Goal: Task Accomplishment & Management: Use online tool/utility

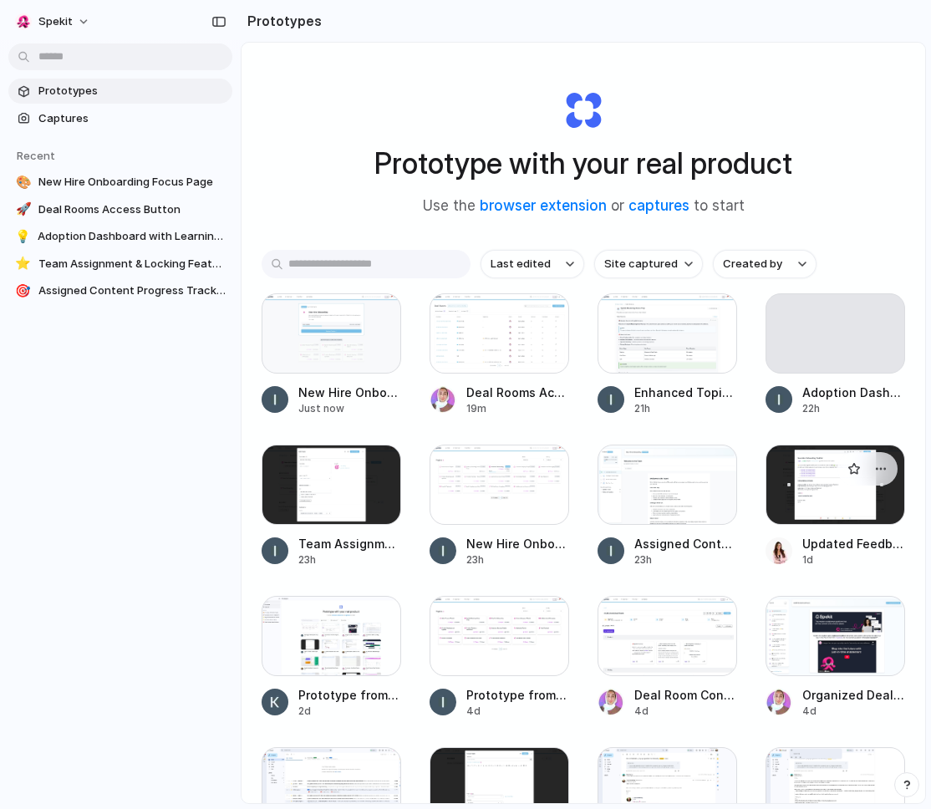
scroll to position [10, 0]
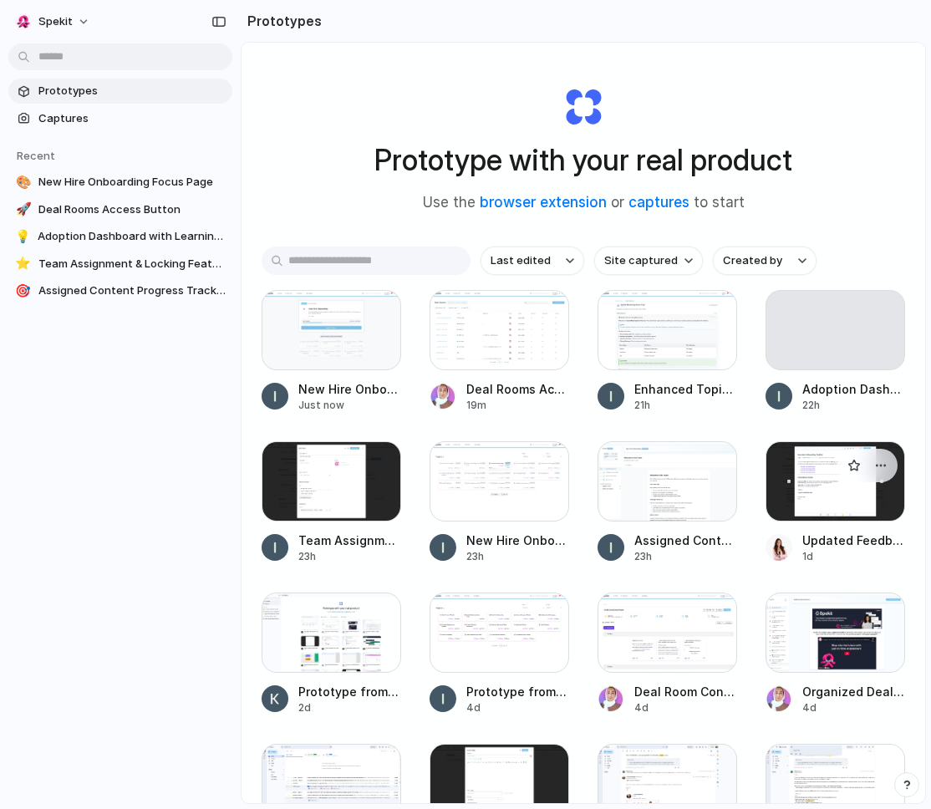
click at [787, 514] on div at bounding box center [835, 481] width 140 height 80
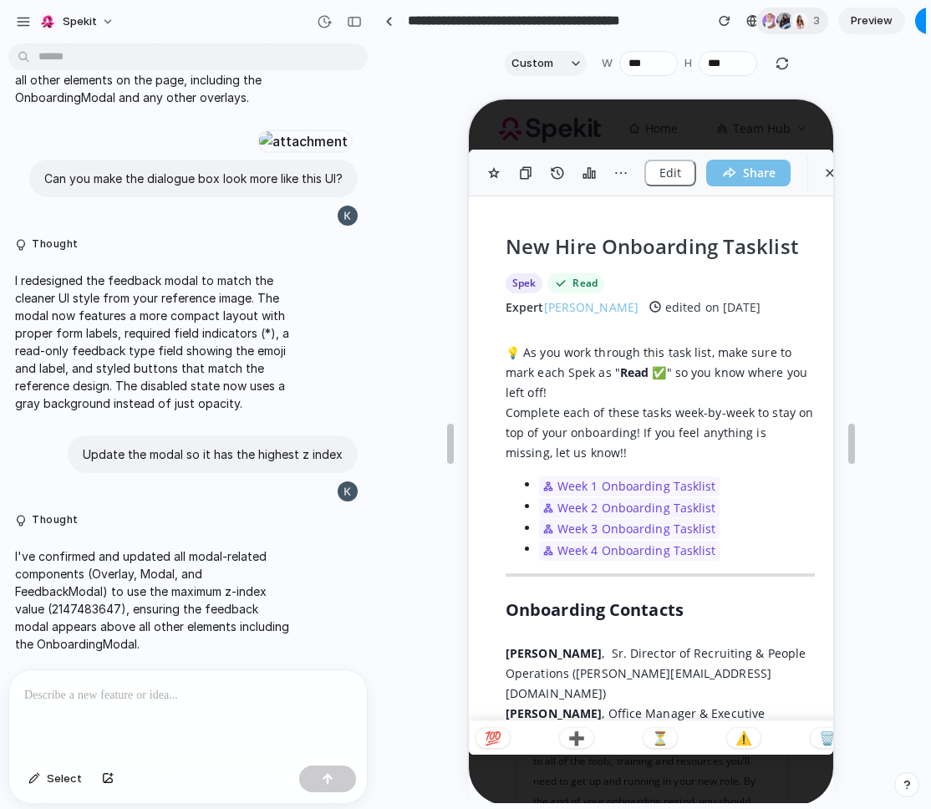
click at [165, 691] on p at bounding box center [188, 695] width 328 height 20
click at [745, 63] on button "Decrement" at bounding box center [742, 67] width 17 height 9
click at [742, 58] on button "Increment" at bounding box center [742, 59] width 17 height 9
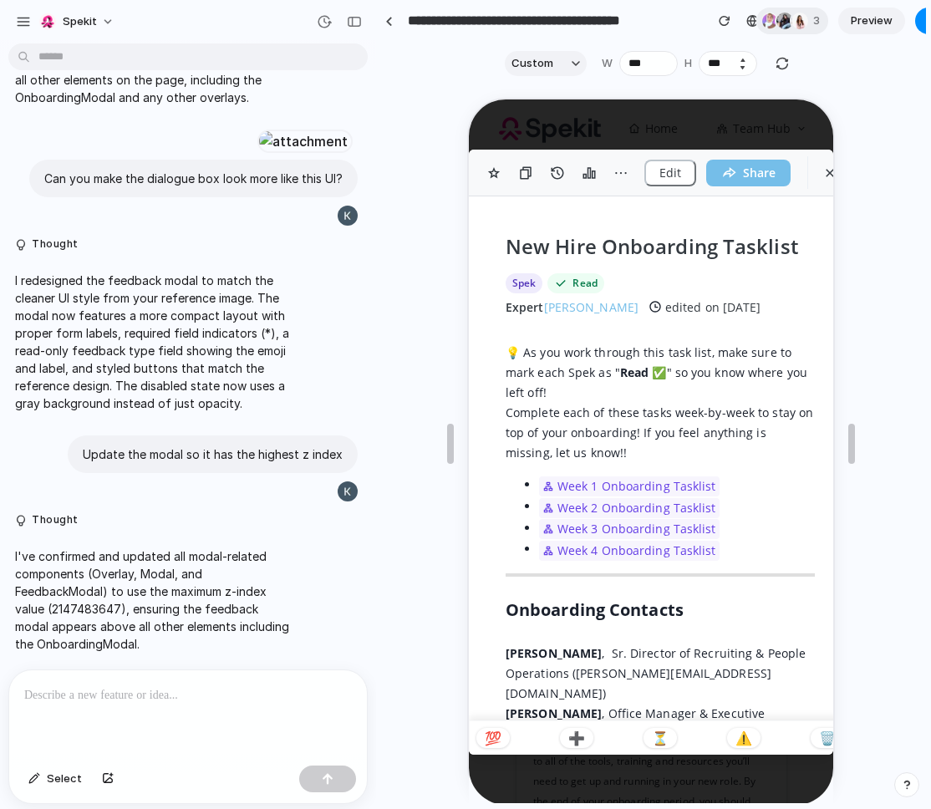
click at [742, 58] on button "Increment" at bounding box center [742, 59] width 17 height 9
drag, startPoint x: 726, startPoint y: 62, endPoint x: 644, endPoint y: 62, distance: 81.9
click at [644, 62] on div "W *** H ***" at bounding box center [679, 63] width 155 height 25
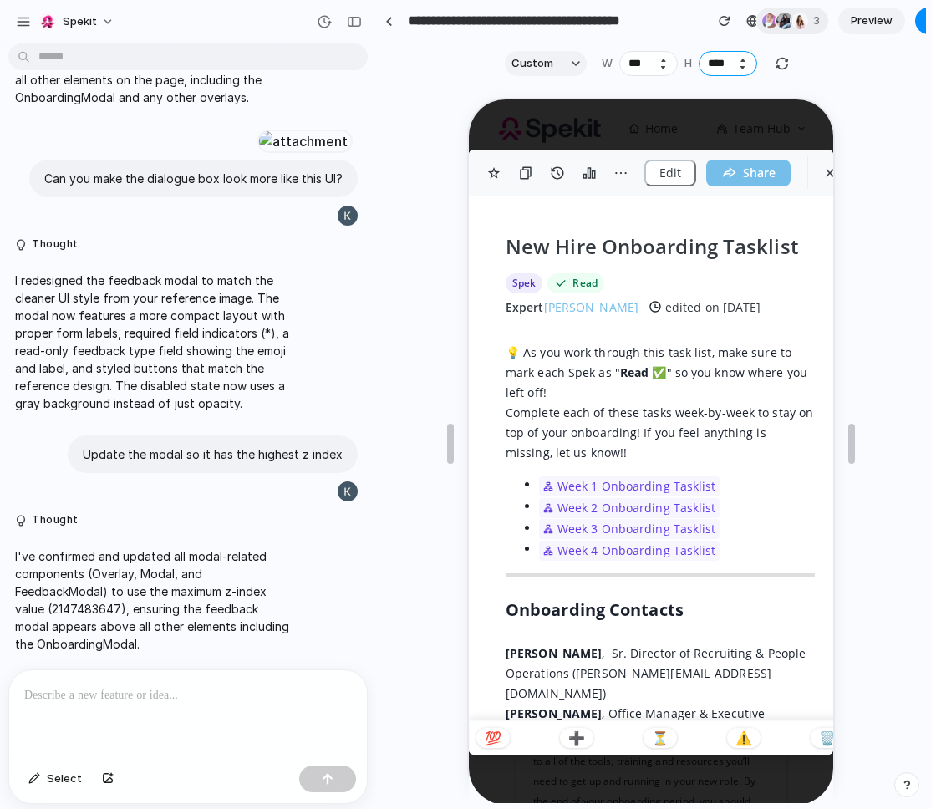
type input "****"
click at [491, 740] on p "💯" at bounding box center [491, 736] width 17 height 13
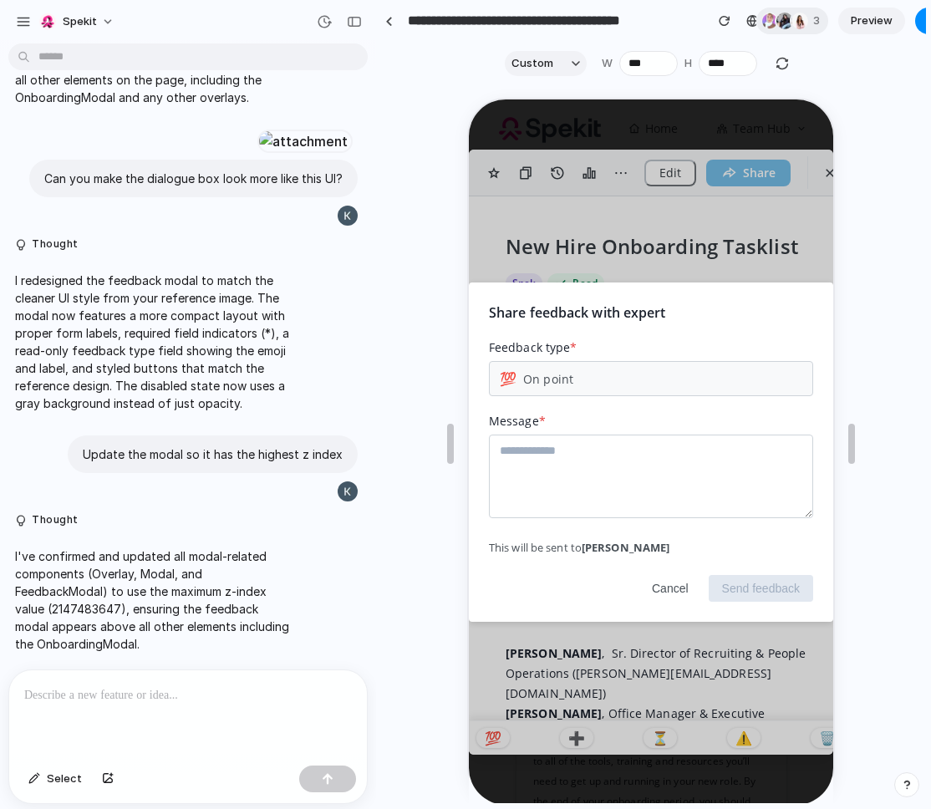
click at [638, 464] on textarea at bounding box center [649, 475] width 324 height 84
type textarea "***"
click at [657, 593] on button "Cancel" at bounding box center [669, 586] width 64 height 27
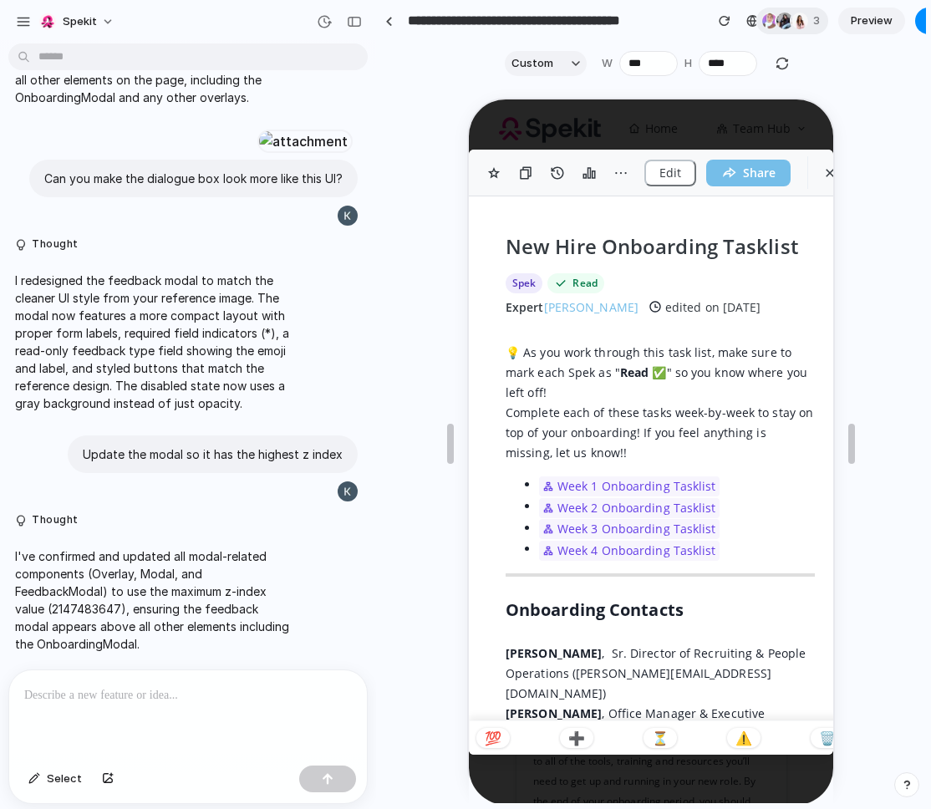
click at [533, 446] on p "Complete each of these tasks week-by-week to stay on top of your onboarding! If…" at bounding box center [658, 431] width 309 height 60
click at [648, 63] on input "***" at bounding box center [648, 63] width 58 height 25
click at [660, 69] on button "Decrement" at bounding box center [662, 67] width 17 height 9
click at [659, 69] on button "Decrement" at bounding box center [662, 67] width 17 height 9
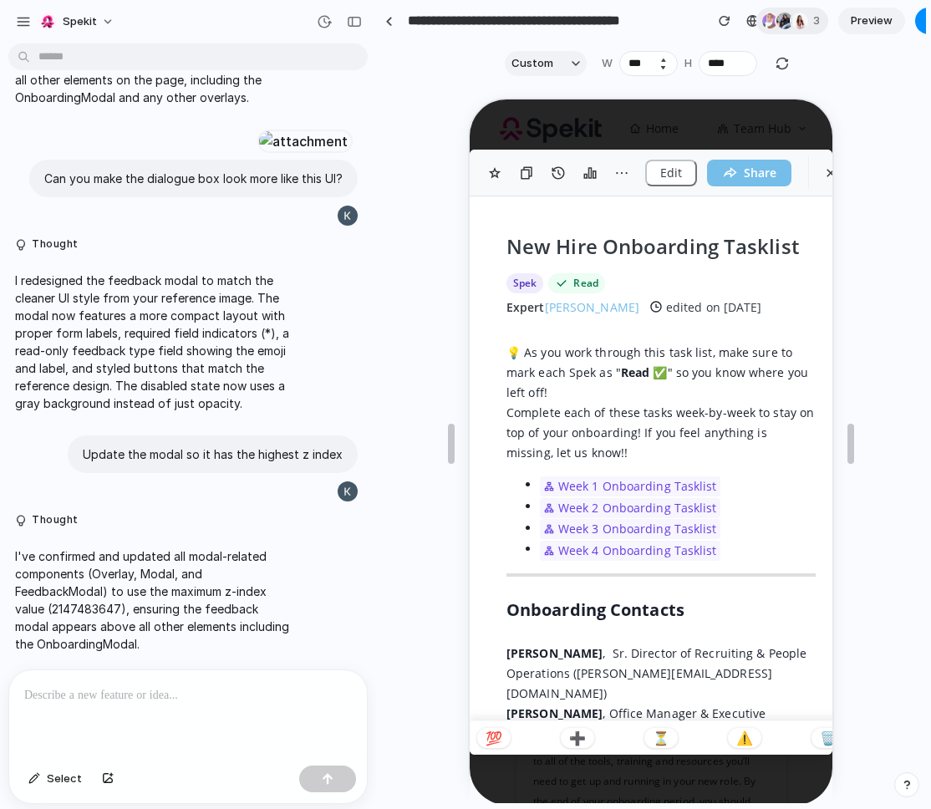
click at [659, 69] on button "Decrement" at bounding box center [662, 67] width 17 height 9
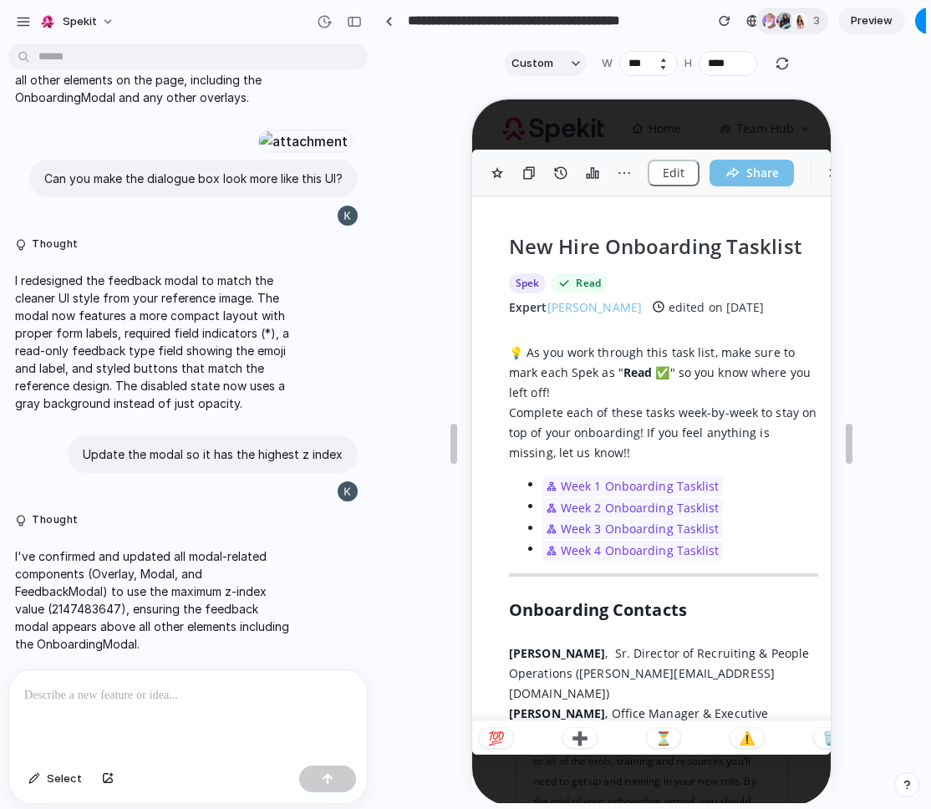
click at [659, 69] on button "Decrement" at bounding box center [662, 67] width 17 height 9
click at [663, 58] on button "Increment" at bounding box center [662, 59] width 17 height 9
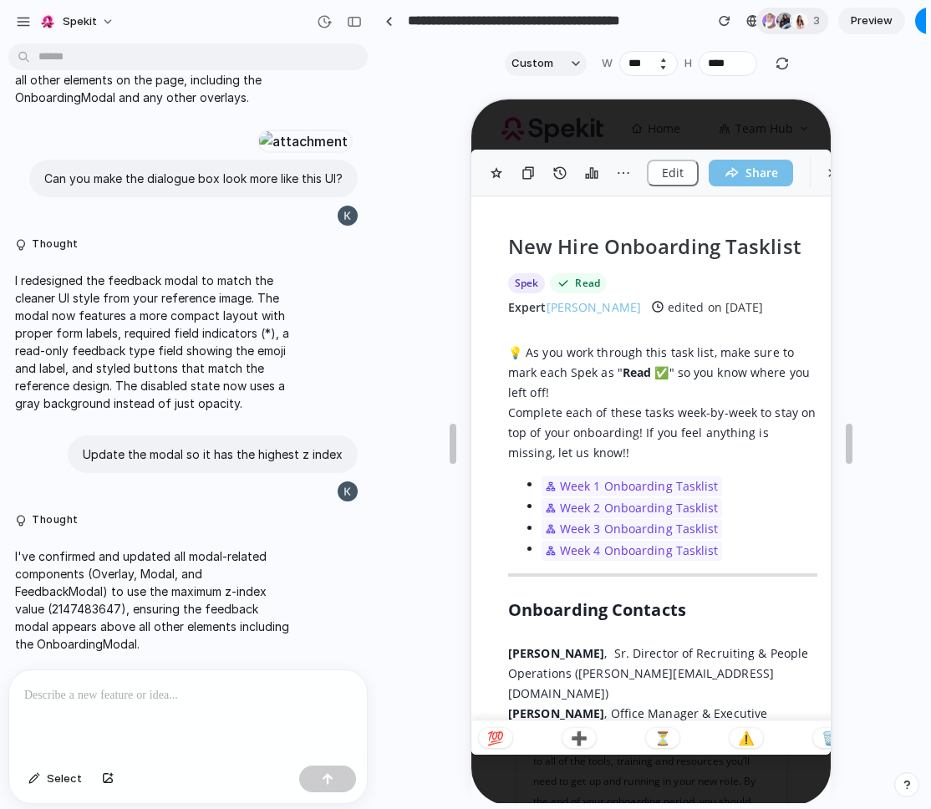
click at [663, 58] on button "Increment" at bounding box center [662, 59] width 17 height 9
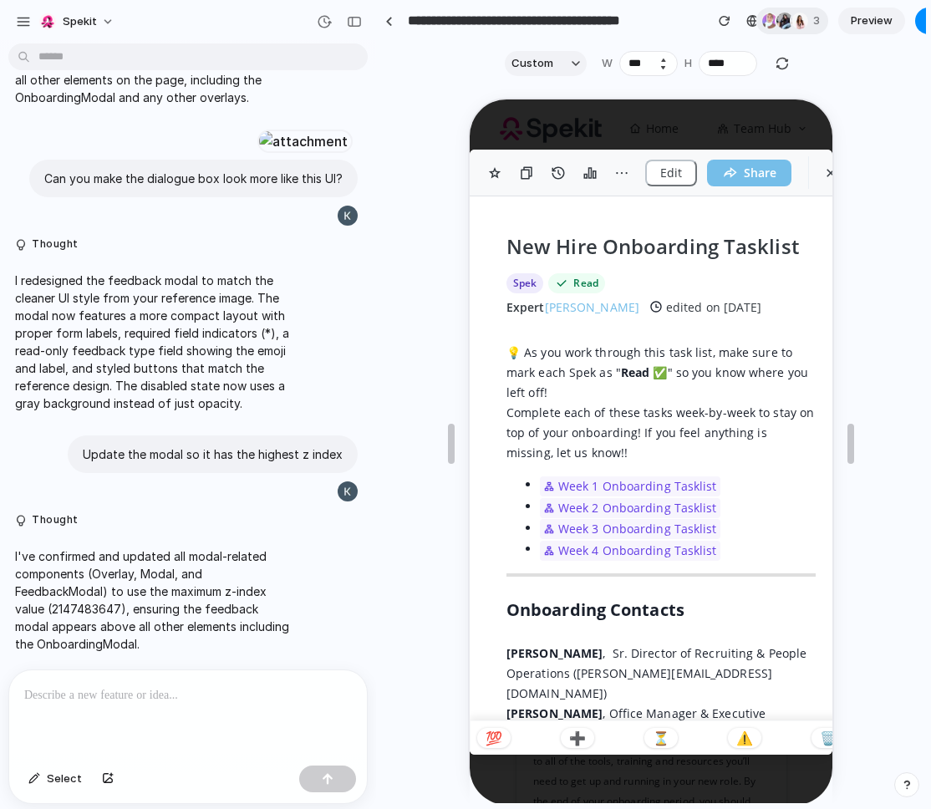
click at [663, 58] on button "Increment" at bounding box center [662, 59] width 17 height 9
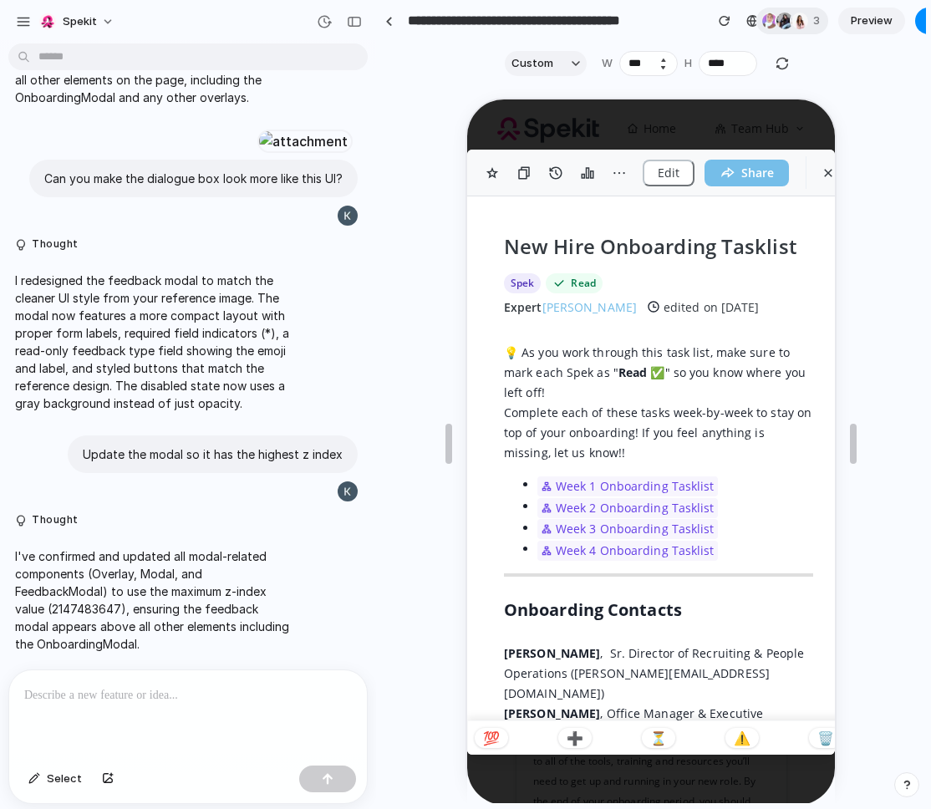
click at [663, 58] on button "Increment" at bounding box center [662, 59] width 17 height 9
type input "***"
click at [358, 22] on div "button" at bounding box center [354, 22] width 15 height 12
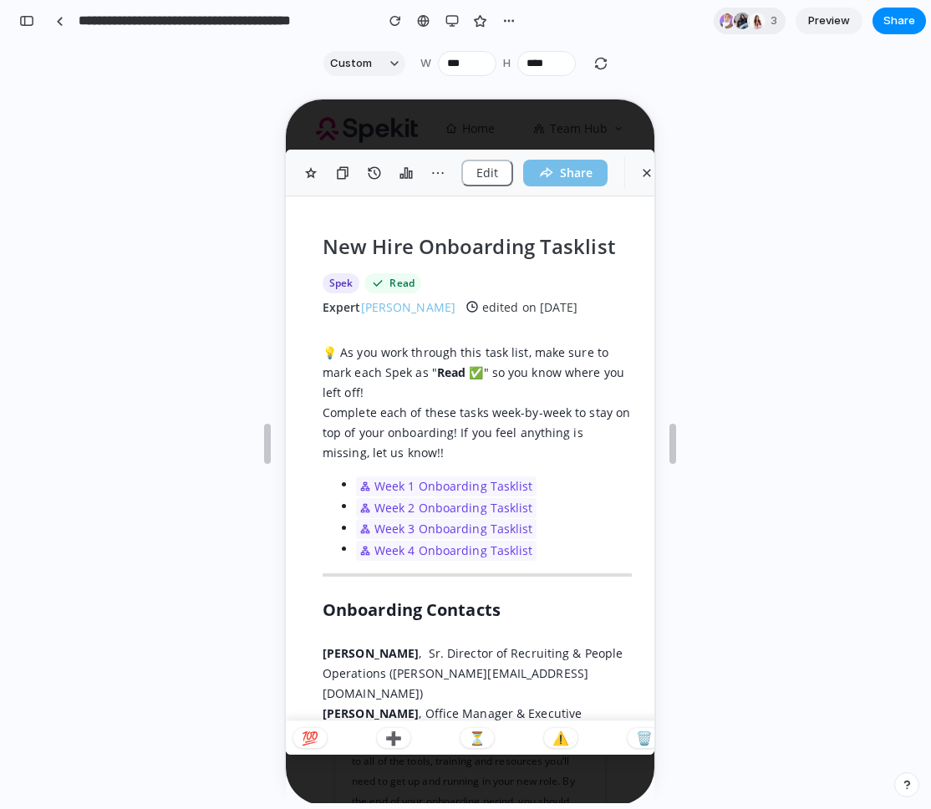
scroll to position [3620, 0]
click at [455, 17] on div "button" at bounding box center [451, 20] width 13 height 13
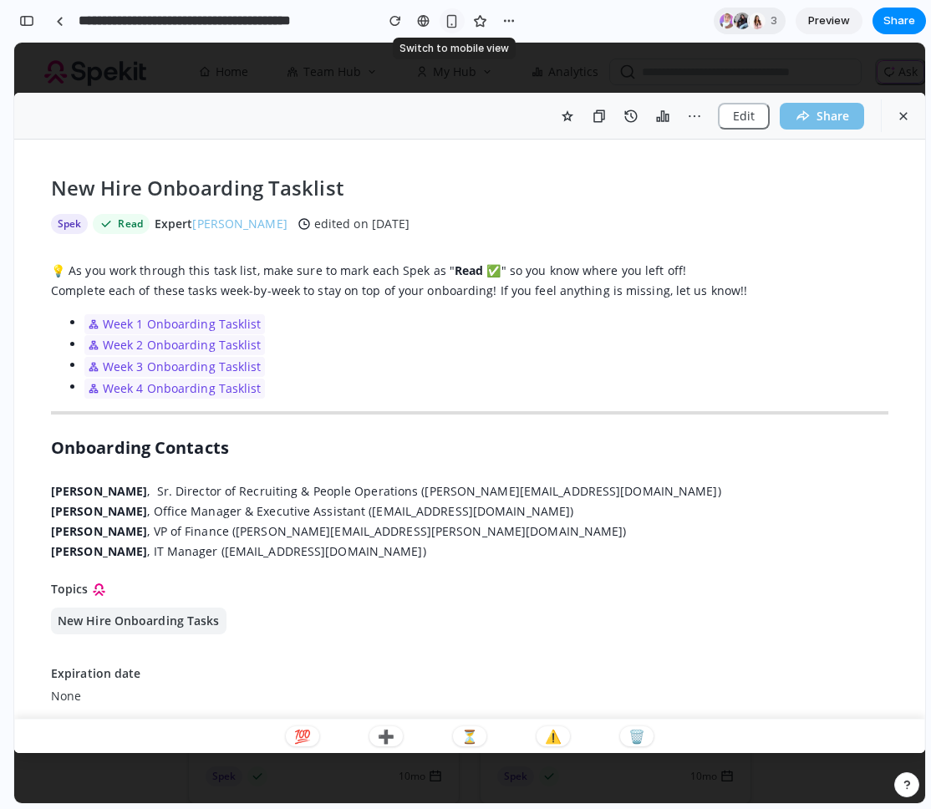
click at [447, 26] on div "button" at bounding box center [452, 21] width 14 height 14
